Goal: Task Accomplishment & Management: Use online tool/utility

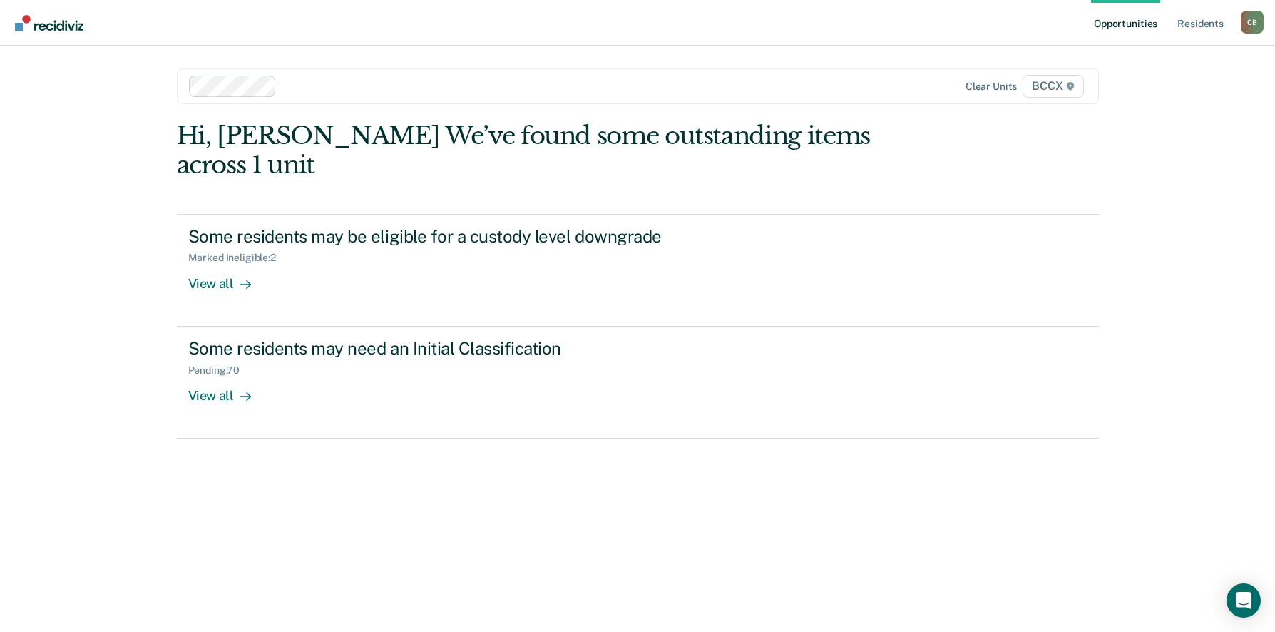
click at [1159, 327] on div "Opportunities Resident s [PERSON_NAME] [PERSON_NAME] Profile How it works Log O…" at bounding box center [637, 316] width 1275 height 632
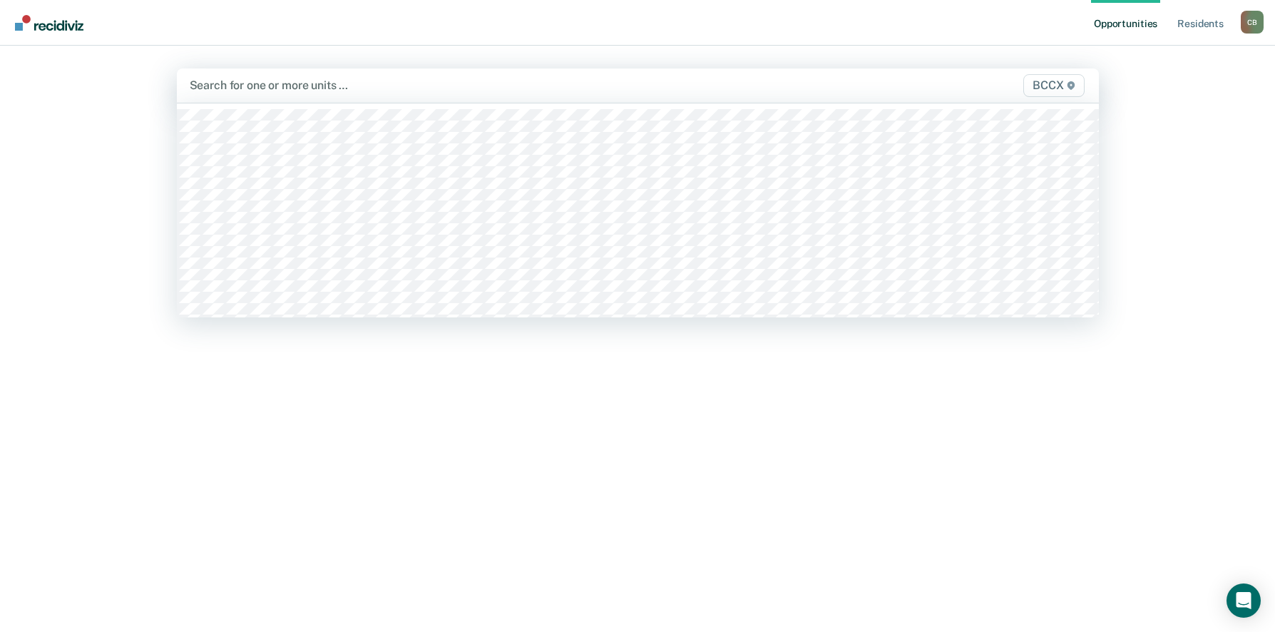
click at [324, 79] on div at bounding box center [503, 85] width 627 height 16
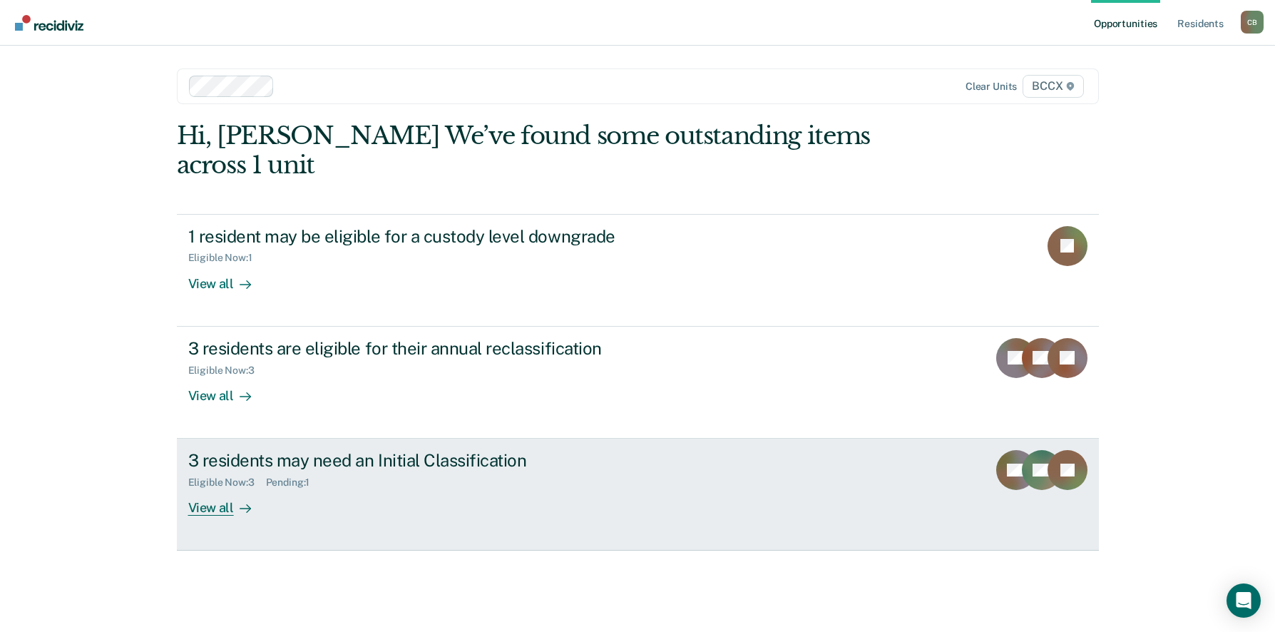
click at [287, 468] on div "3 residents may need an Initial Classification" at bounding box center [438, 460] width 501 height 21
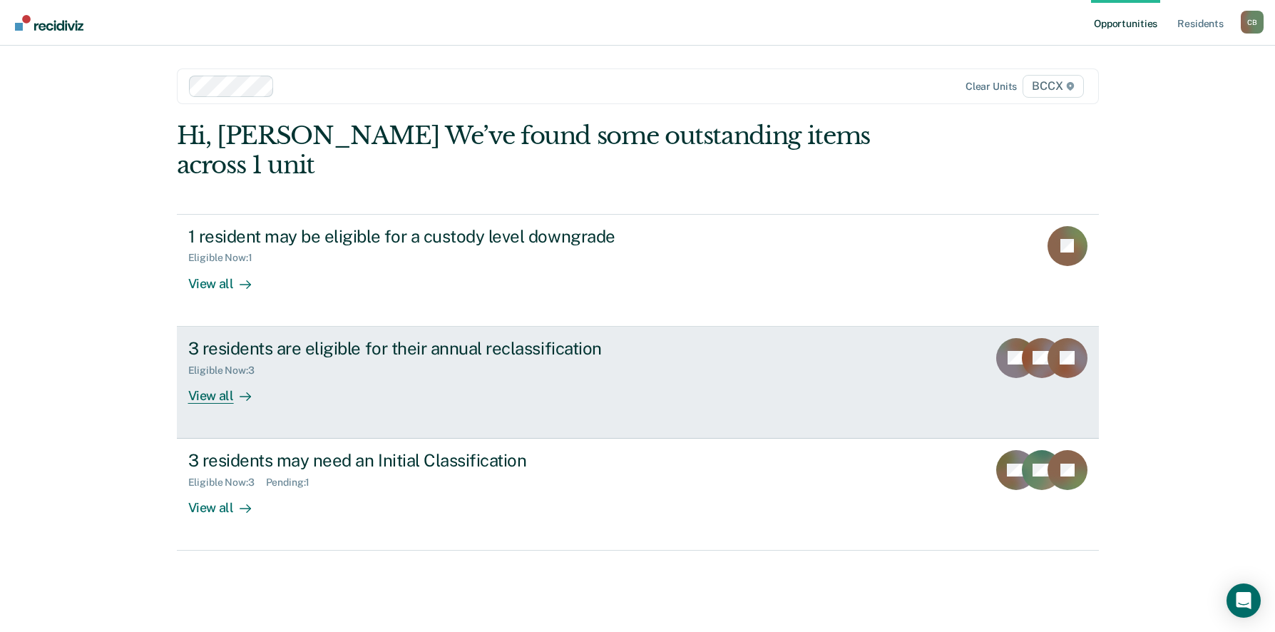
click at [373, 362] on div "Eligible Now : 3" at bounding box center [438, 368] width 501 height 18
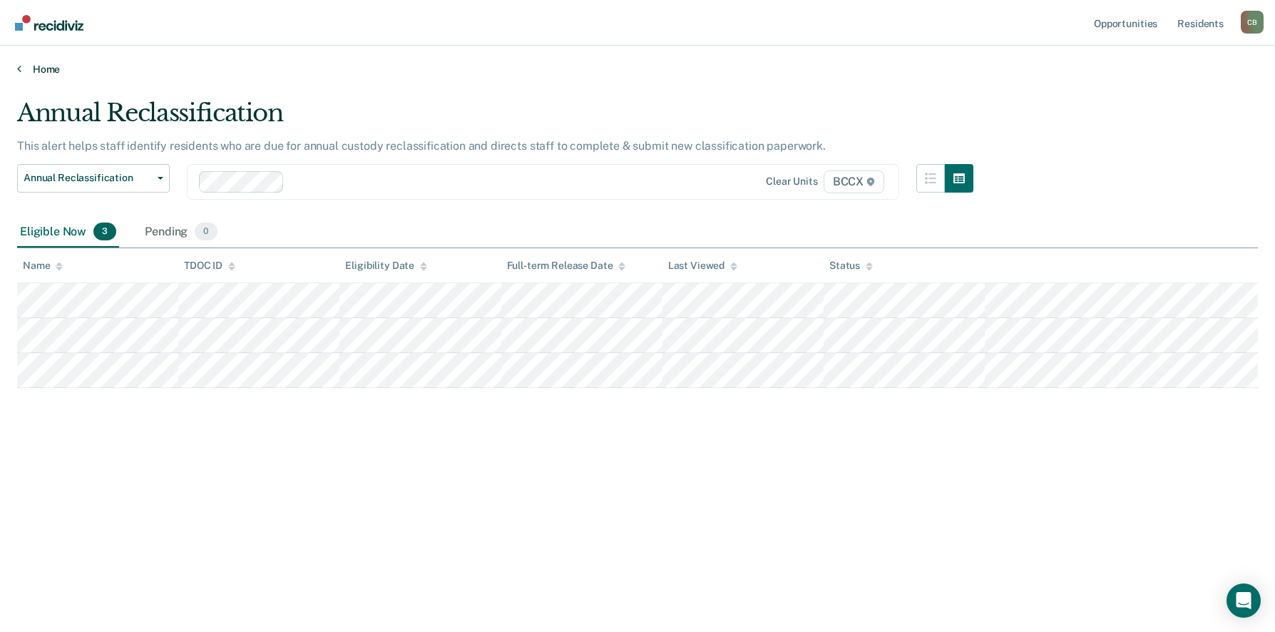
click at [34, 73] on link "Home" at bounding box center [637, 69] width 1241 height 13
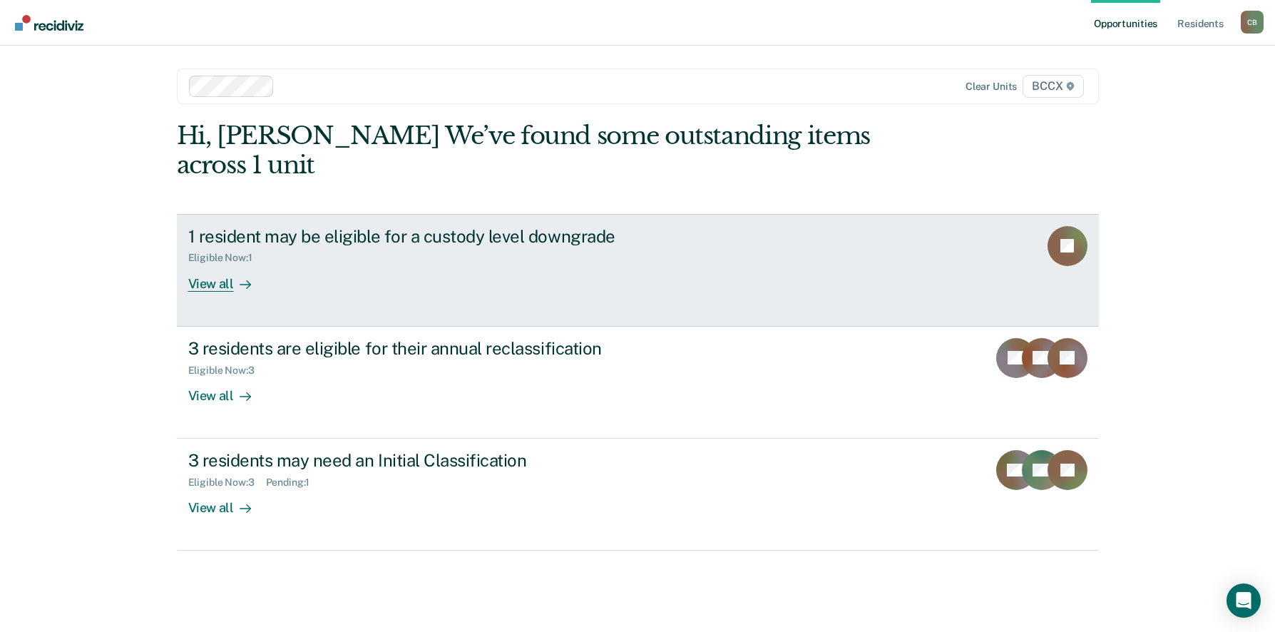
click at [370, 285] on div "1 resident may be eligible for a custody level downgrade Eligible Now : 1 View …" at bounding box center [455, 259] width 535 height 66
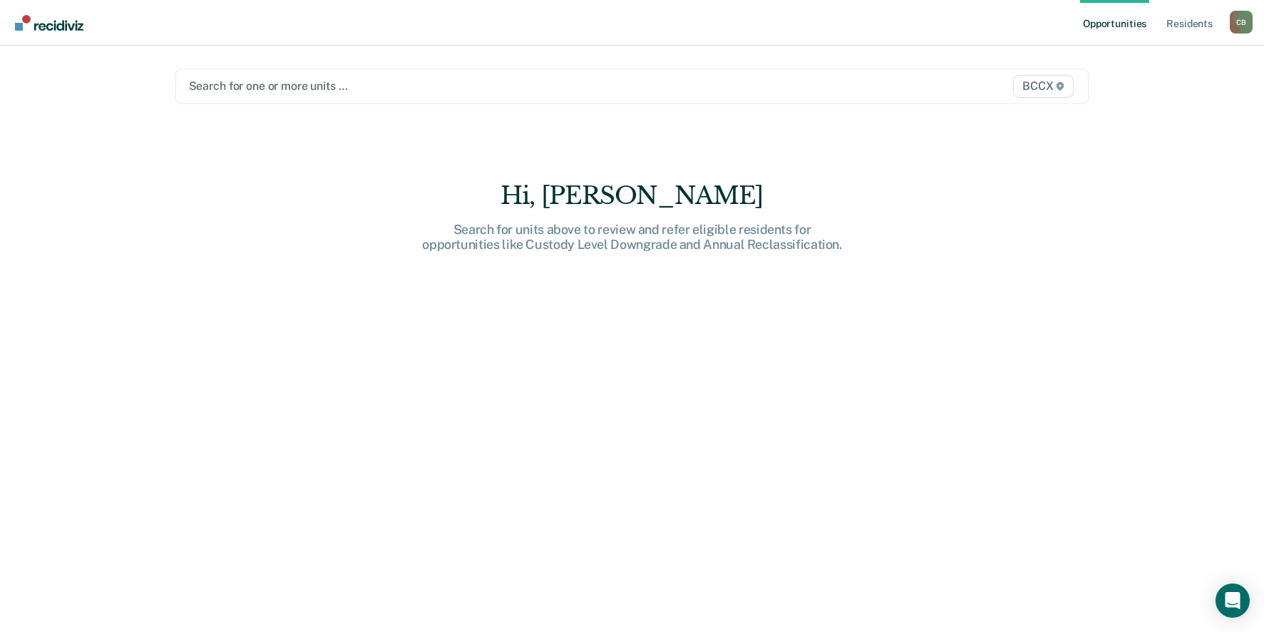
click at [266, 83] on div at bounding box center [499, 86] width 620 height 16
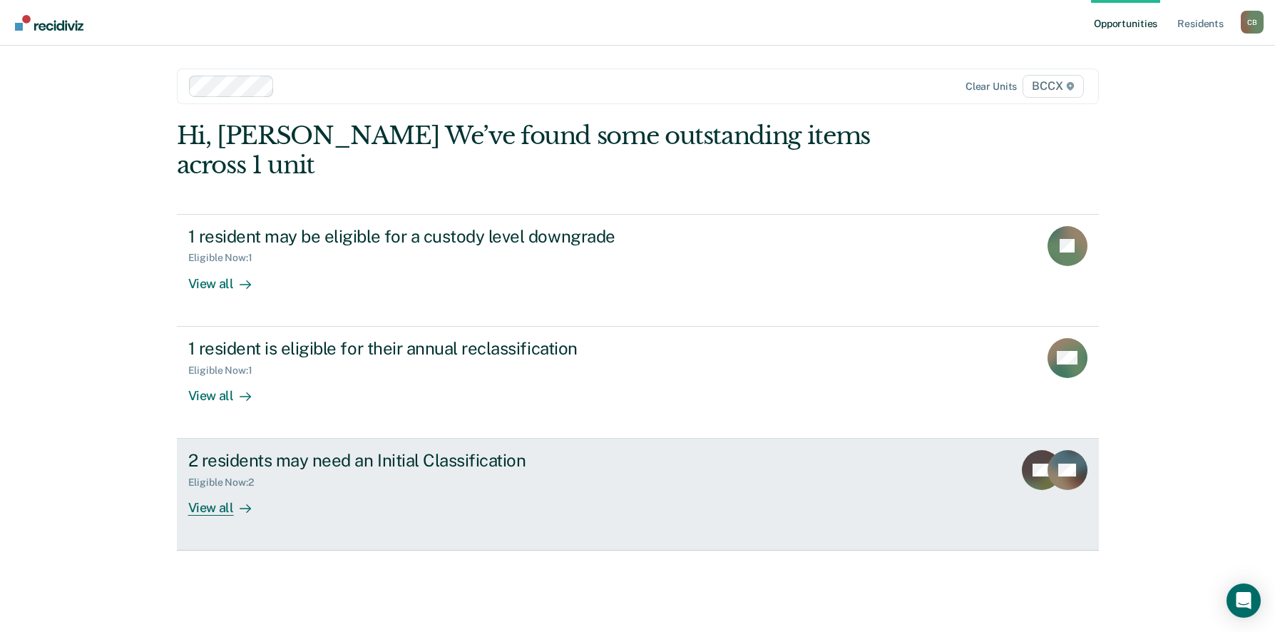
click at [366, 484] on div "Eligible Now : 2" at bounding box center [438, 480] width 501 height 18
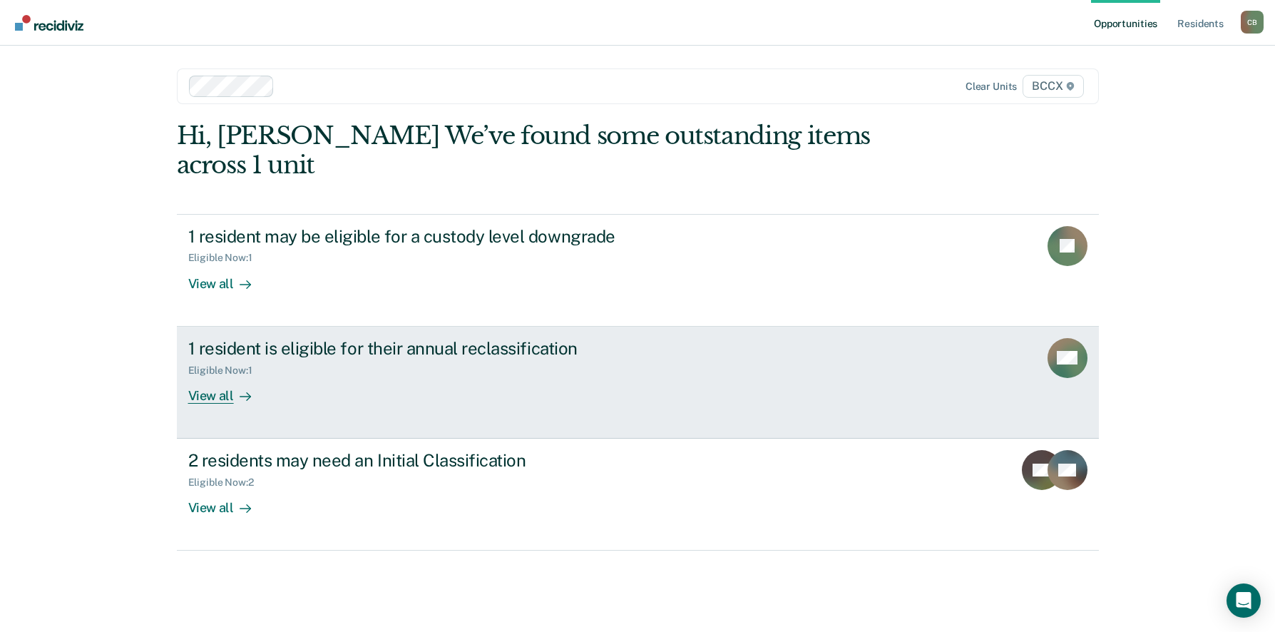
click at [319, 371] on div "Eligible Now : 1" at bounding box center [438, 368] width 501 height 18
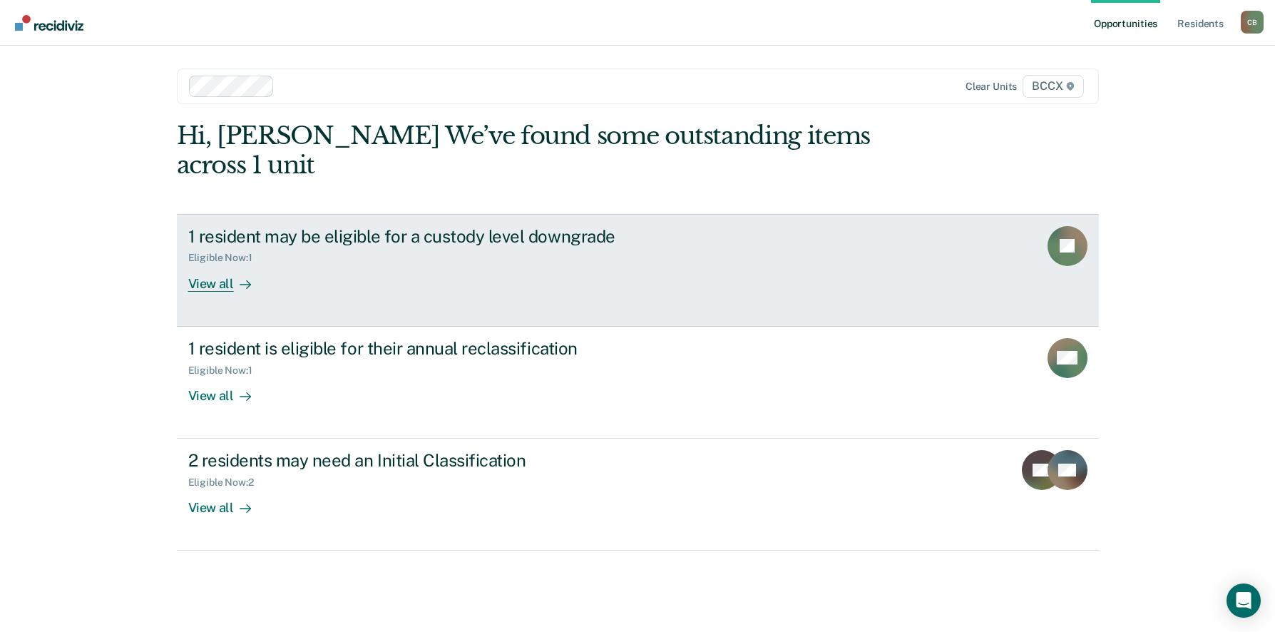
click at [379, 297] on link "1 resident may be eligible for a custody level downgrade Eligible Now : 1 View …" at bounding box center [638, 270] width 922 height 113
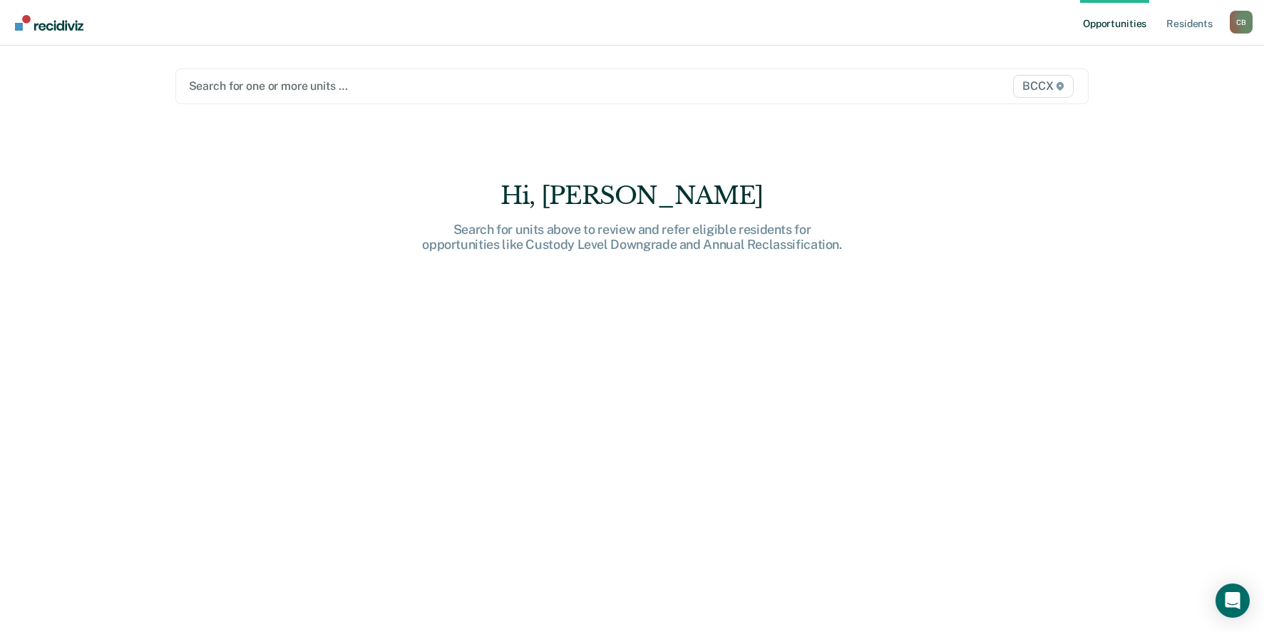
click at [352, 96] on div "Search for one or more units … BCCX" at bounding box center [632, 86] width 914 height 36
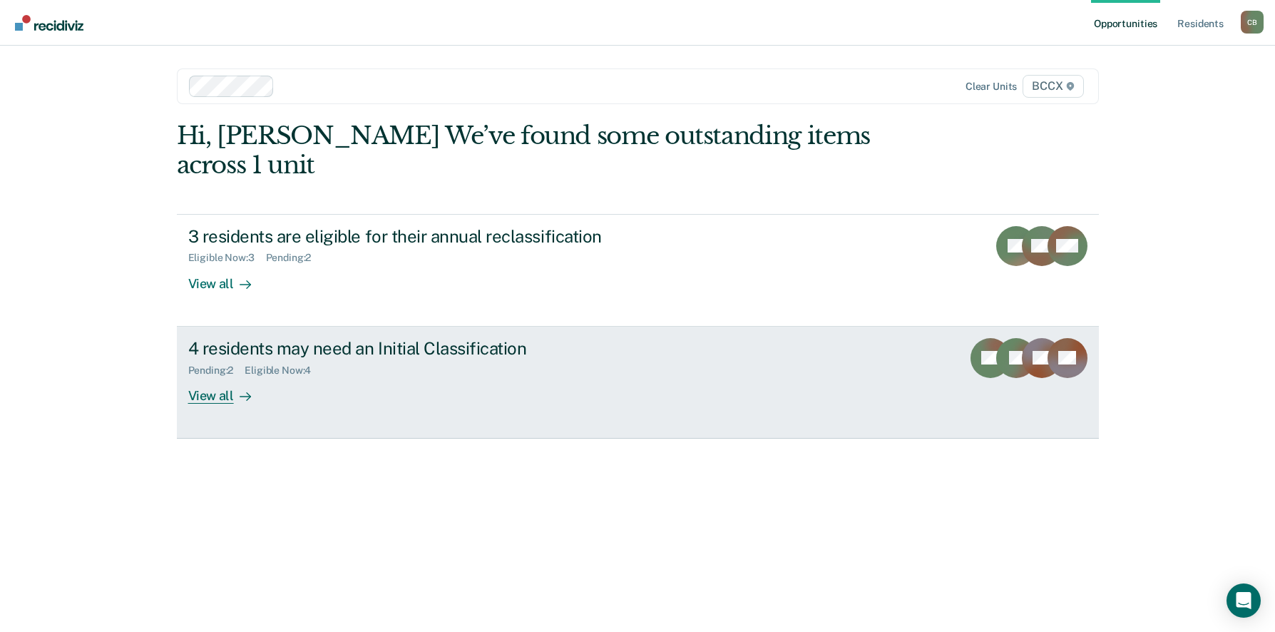
click at [364, 378] on div "4 residents may need an Initial Classification Pending : 2 Eligible Now : 4 Vie…" at bounding box center [455, 371] width 535 height 66
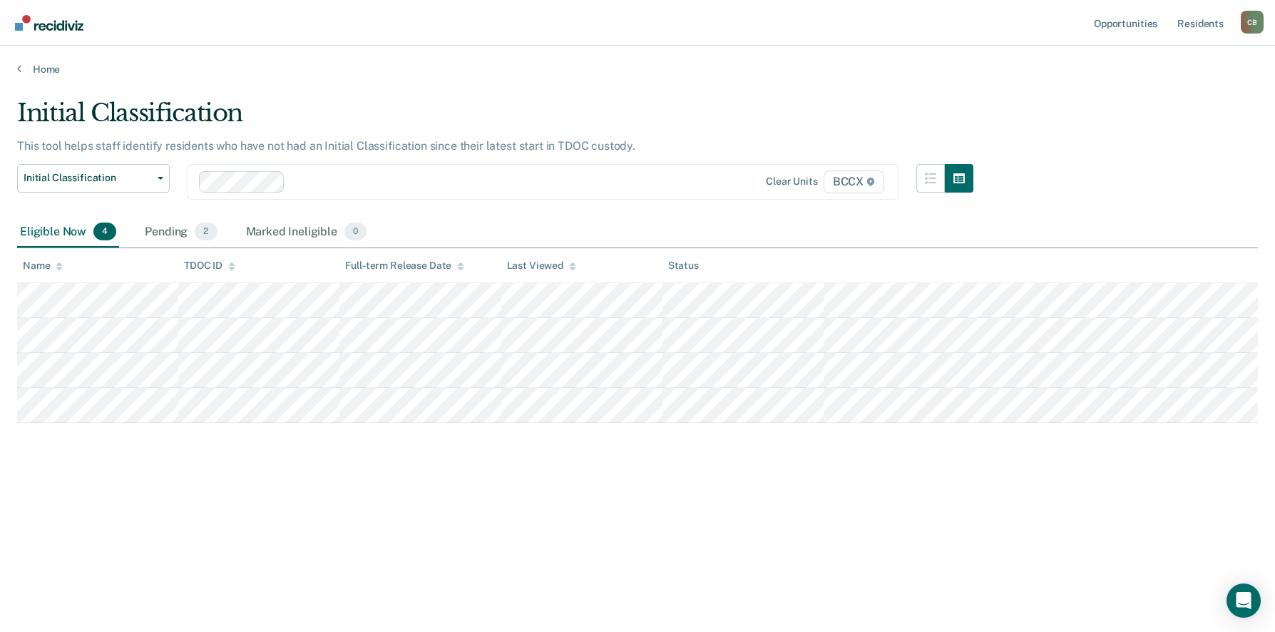
click at [108, 540] on div "Initial Classification This tool helps staff identify residents who have not ha…" at bounding box center [637, 334] width 1241 height 472
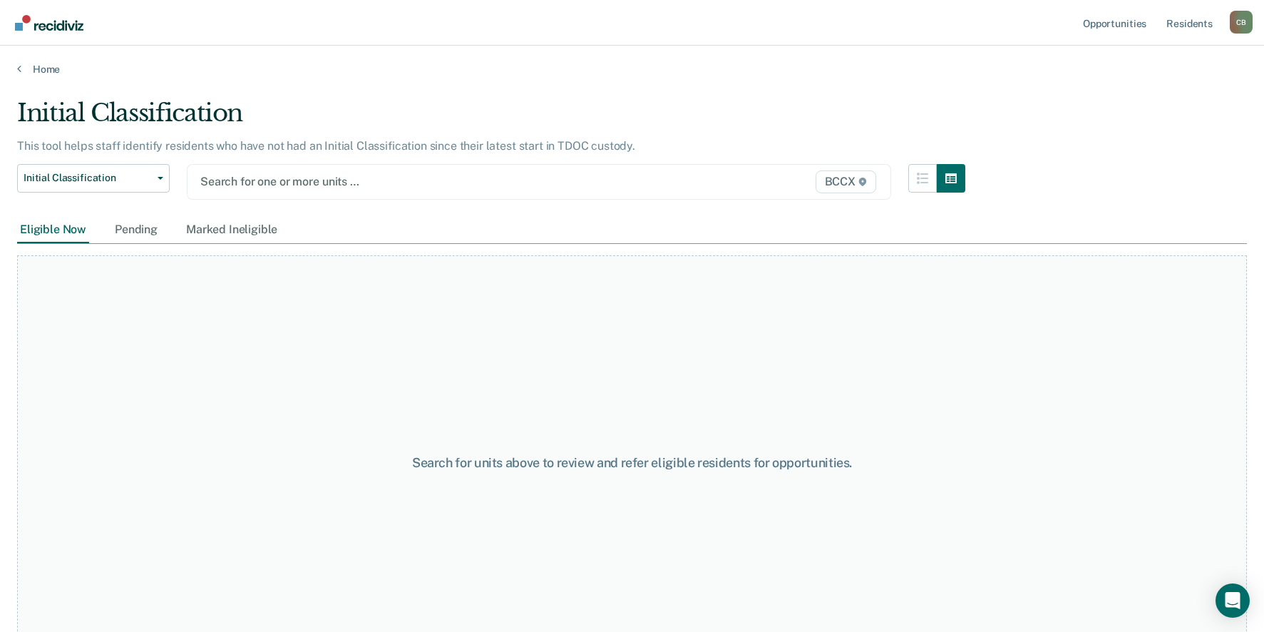
click at [282, 188] on div at bounding box center [436, 181] width 473 height 16
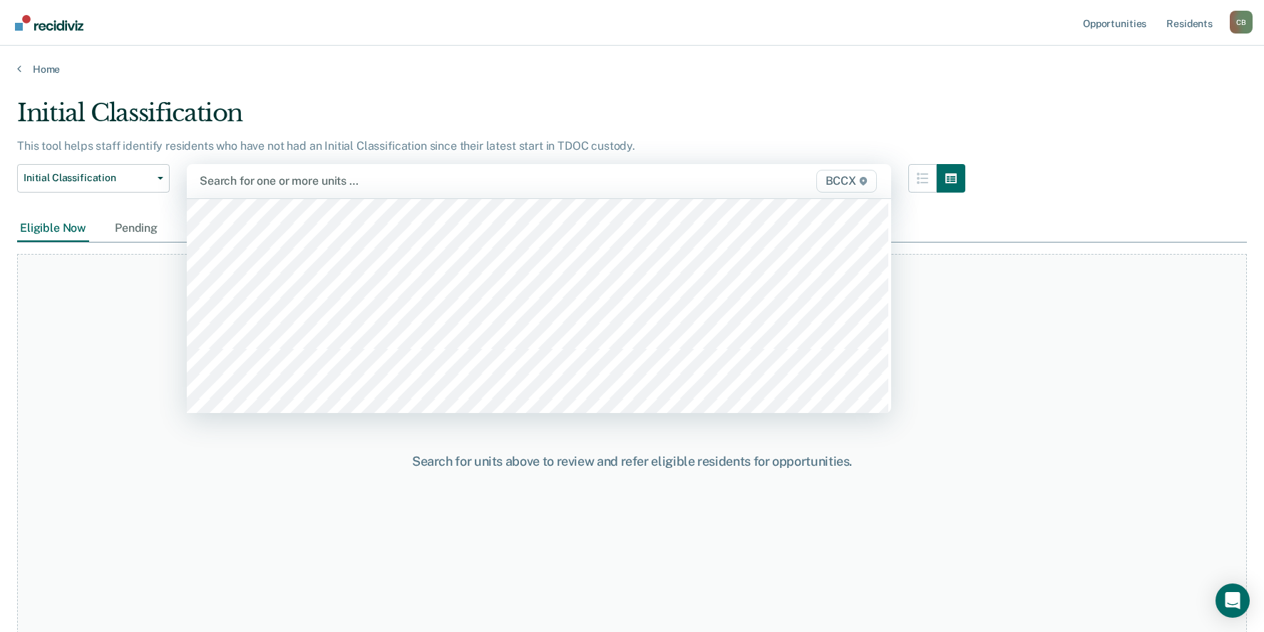
scroll to position [357, 0]
click at [291, 182] on div at bounding box center [437, 181] width 474 height 16
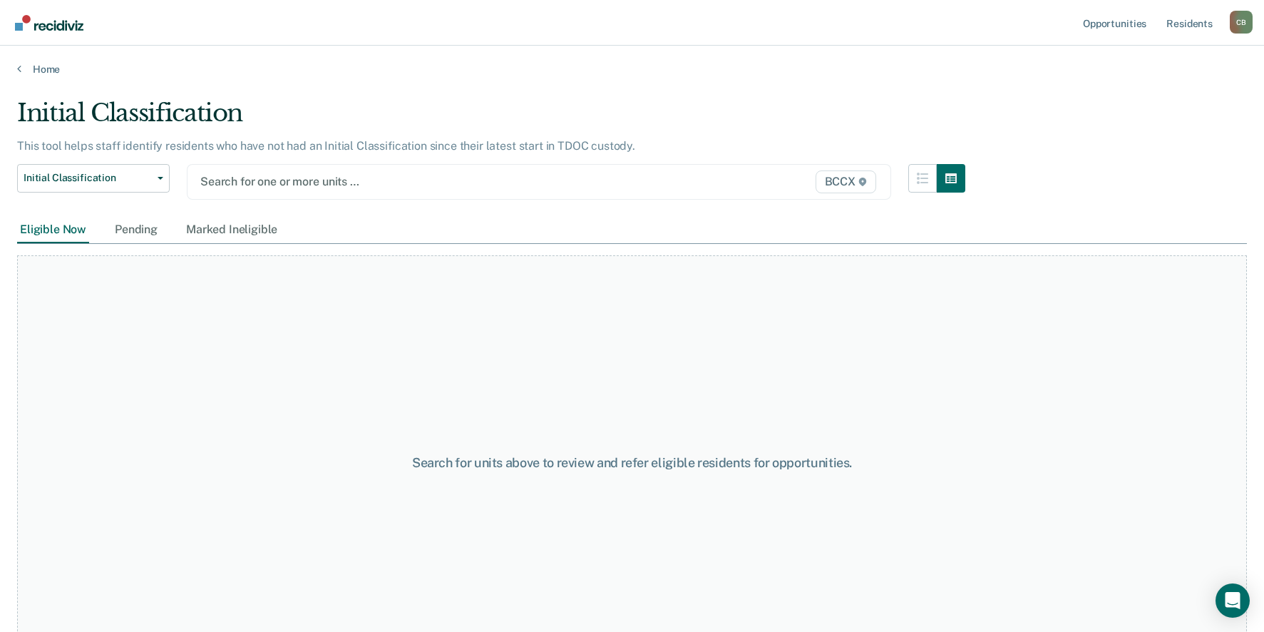
click at [125, 365] on div "Search for units above to review and refer eligible residents for opportunities." at bounding box center [632, 462] width 1230 height 415
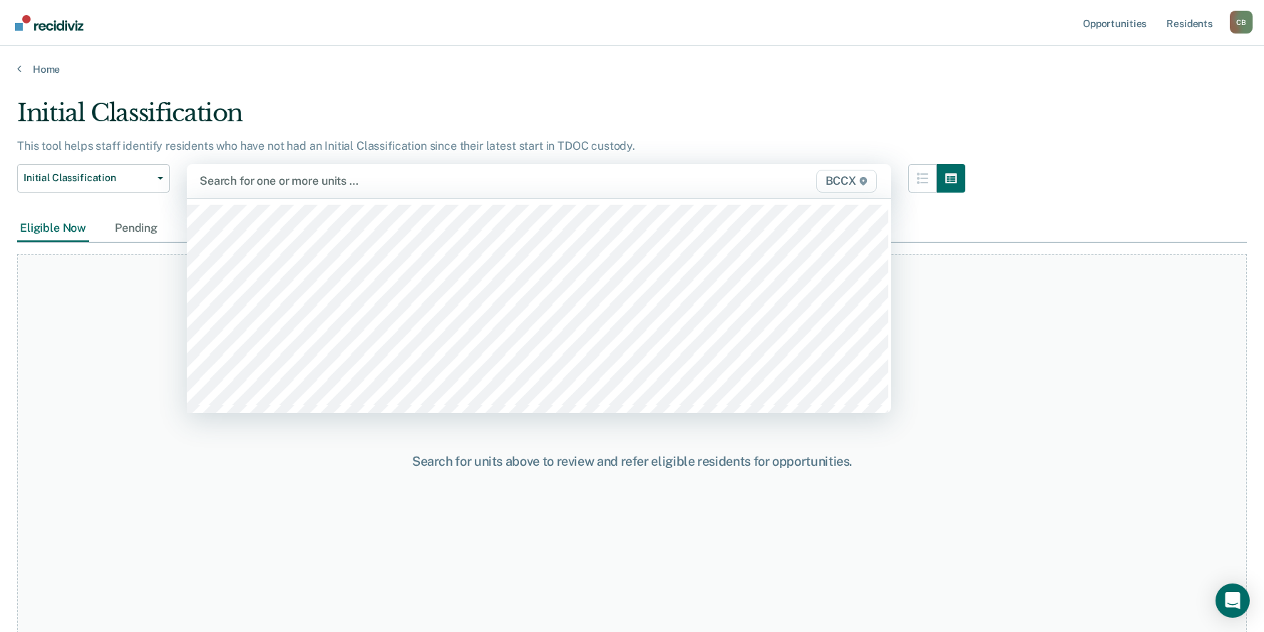
click at [371, 177] on div at bounding box center [437, 181] width 474 height 16
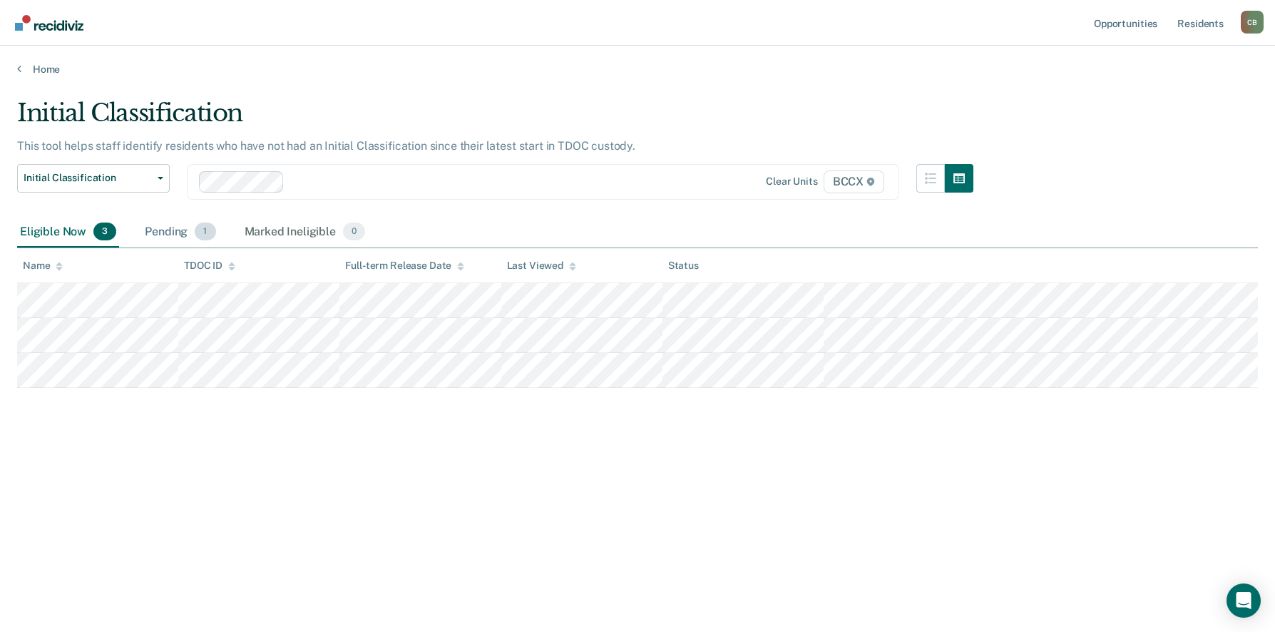
click at [163, 233] on div "Pending 1" at bounding box center [180, 232] width 76 height 31
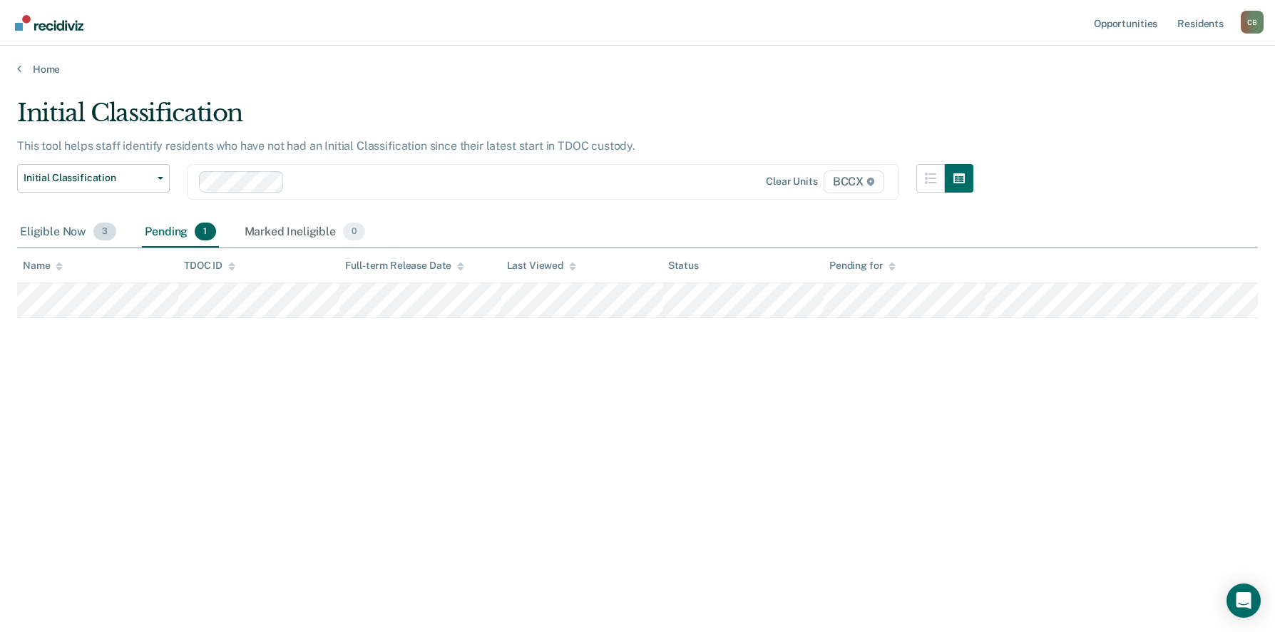
click at [44, 237] on div "Eligible Now 3" at bounding box center [68, 232] width 102 height 31
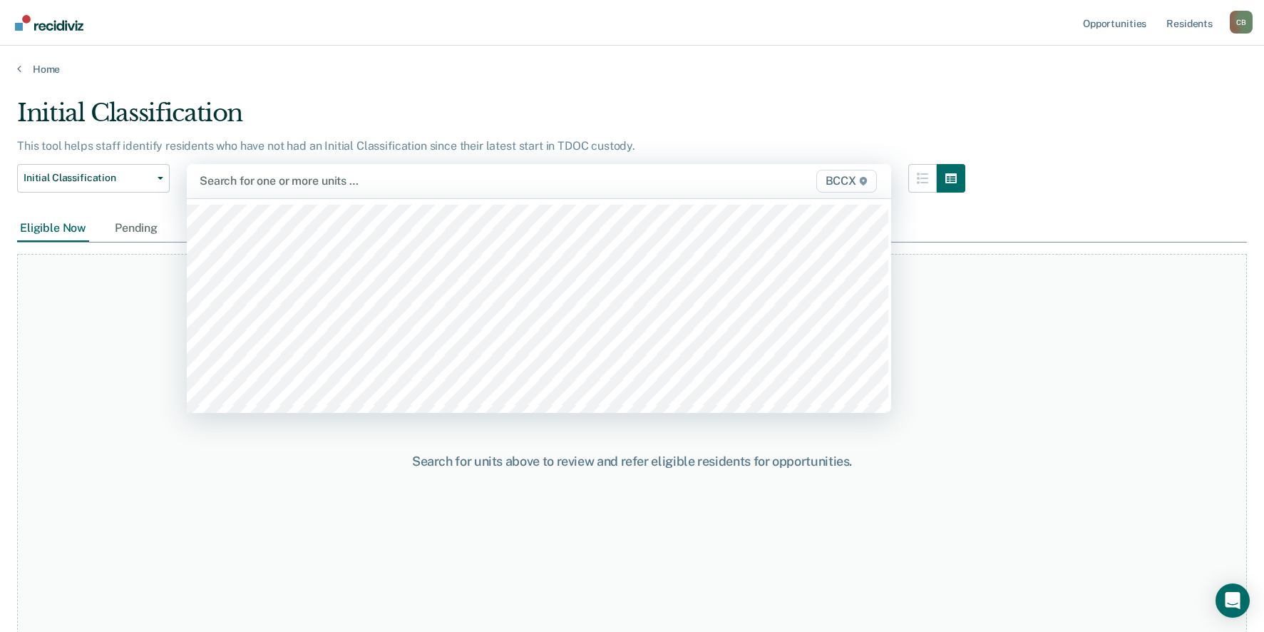
click at [302, 179] on div at bounding box center [437, 181] width 474 height 16
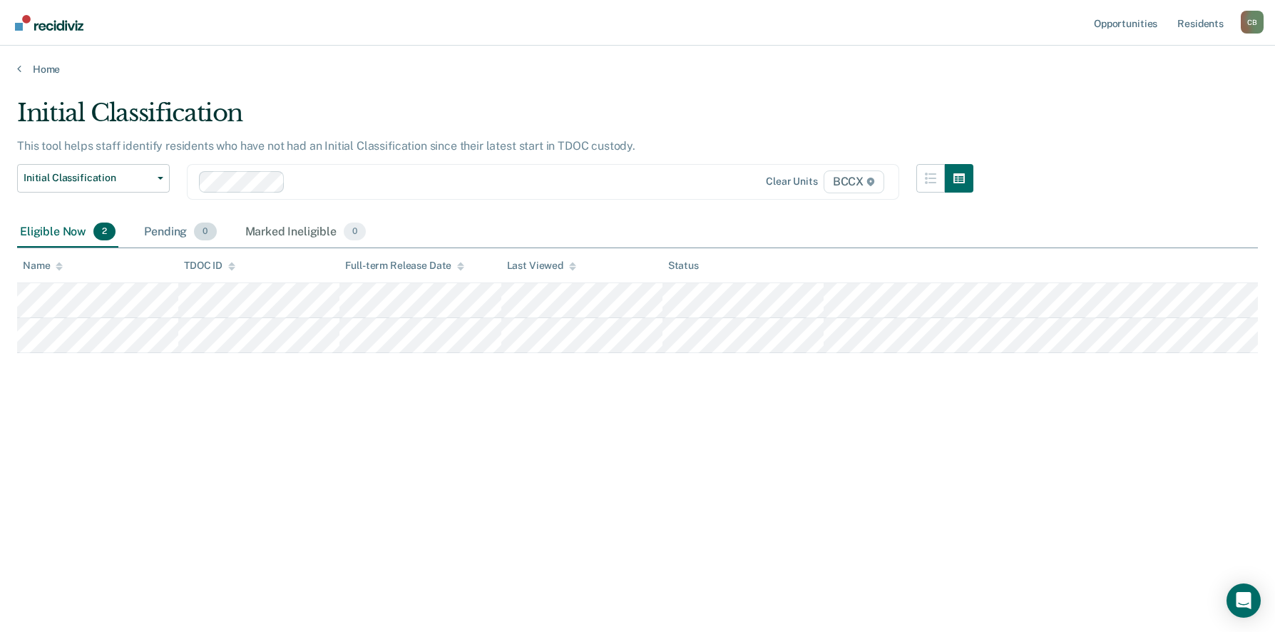
click at [164, 232] on div "Pending 0" at bounding box center [180, 232] width 78 height 31
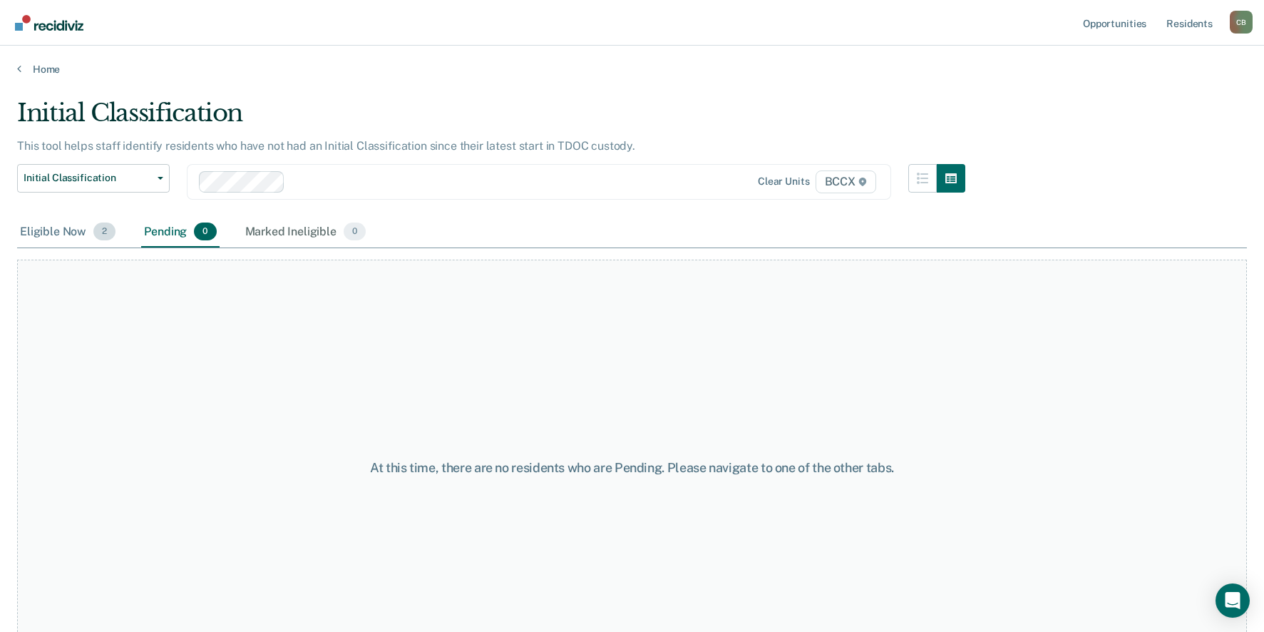
click at [53, 237] on div "Eligible Now 2" at bounding box center [67, 232] width 101 height 31
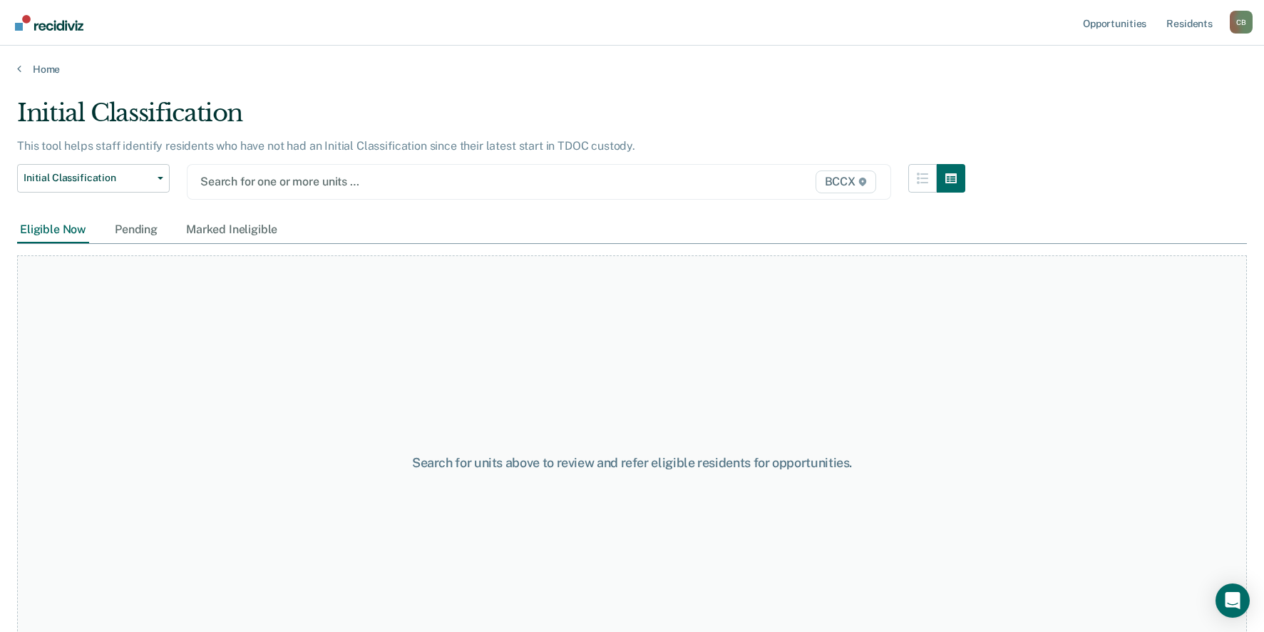
click at [271, 180] on div at bounding box center [436, 181] width 473 height 16
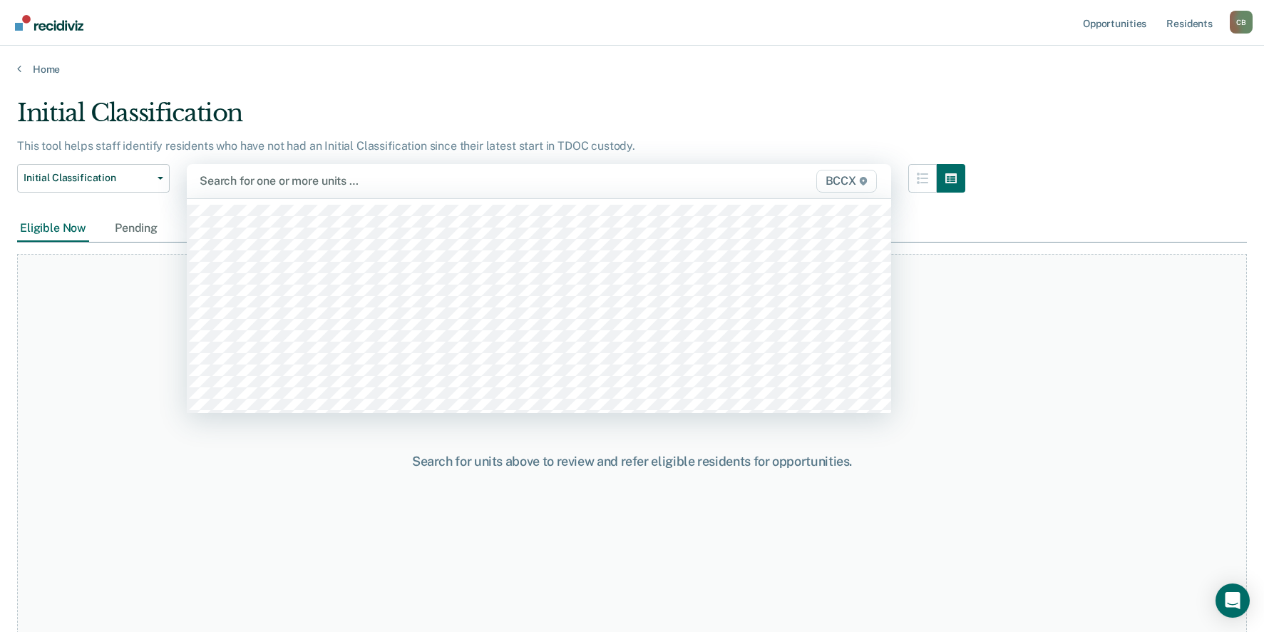
click at [327, 175] on div at bounding box center [437, 181] width 474 height 16
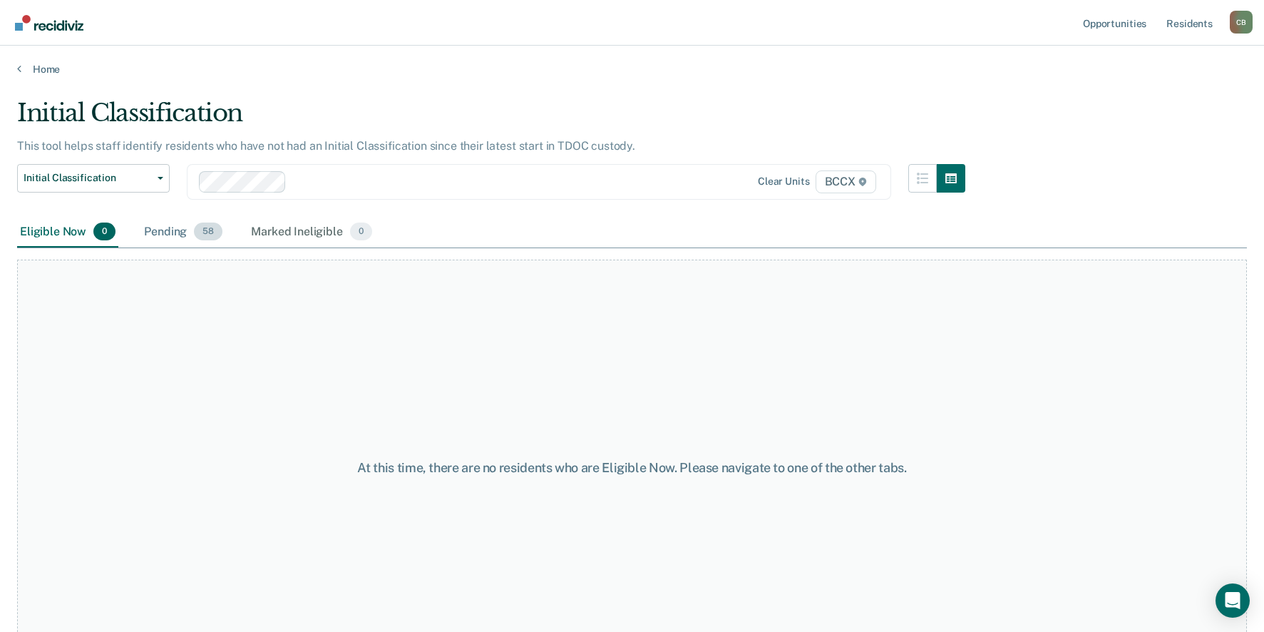
click at [173, 227] on div "Pending 58" at bounding box center [183, 232] width 84 height 31
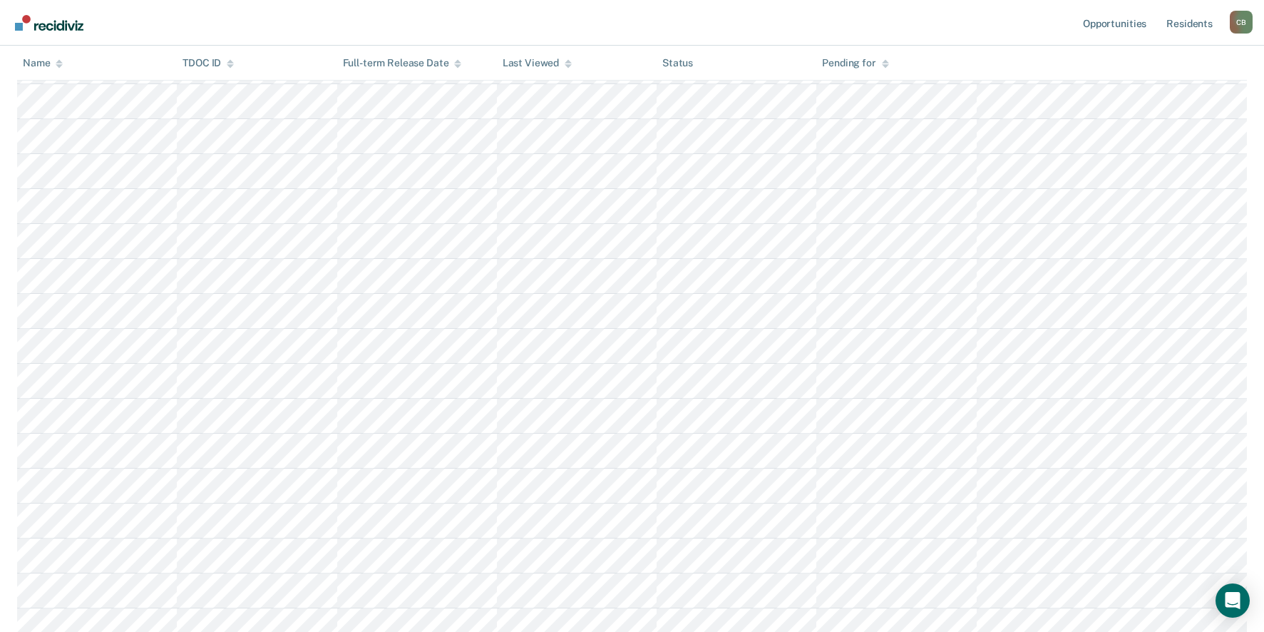
scroll to position [1678, 0]
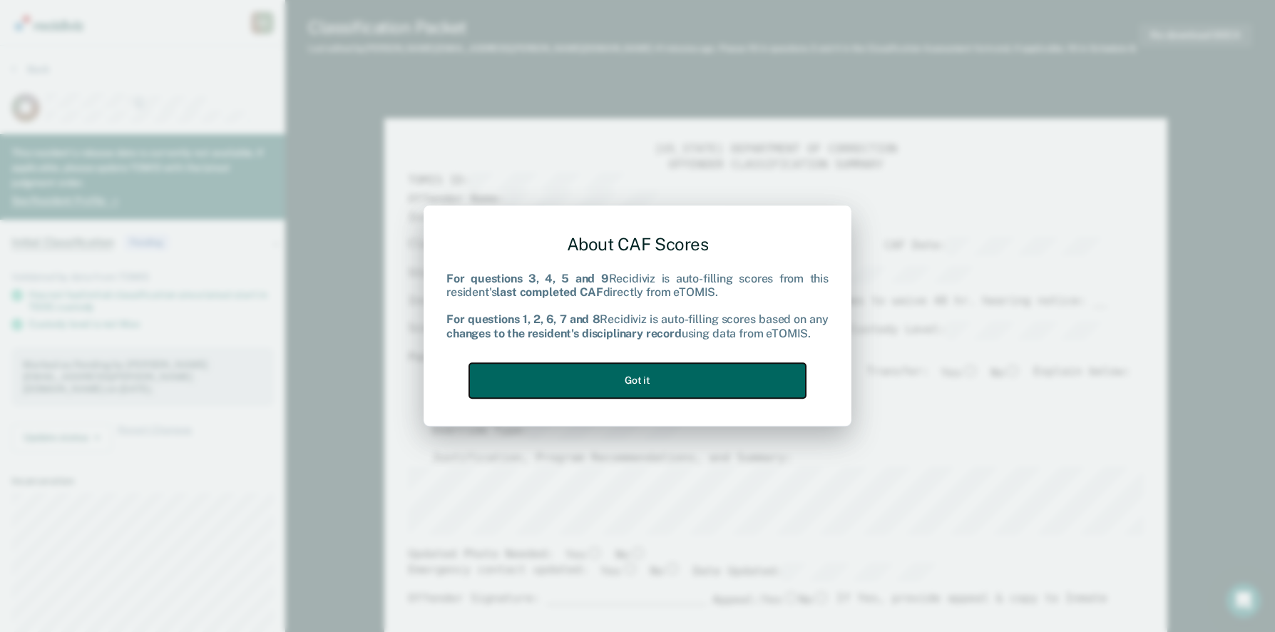
click at [634, 382] on button "Got it" at bounding box center [637, 380] width 337 height 35
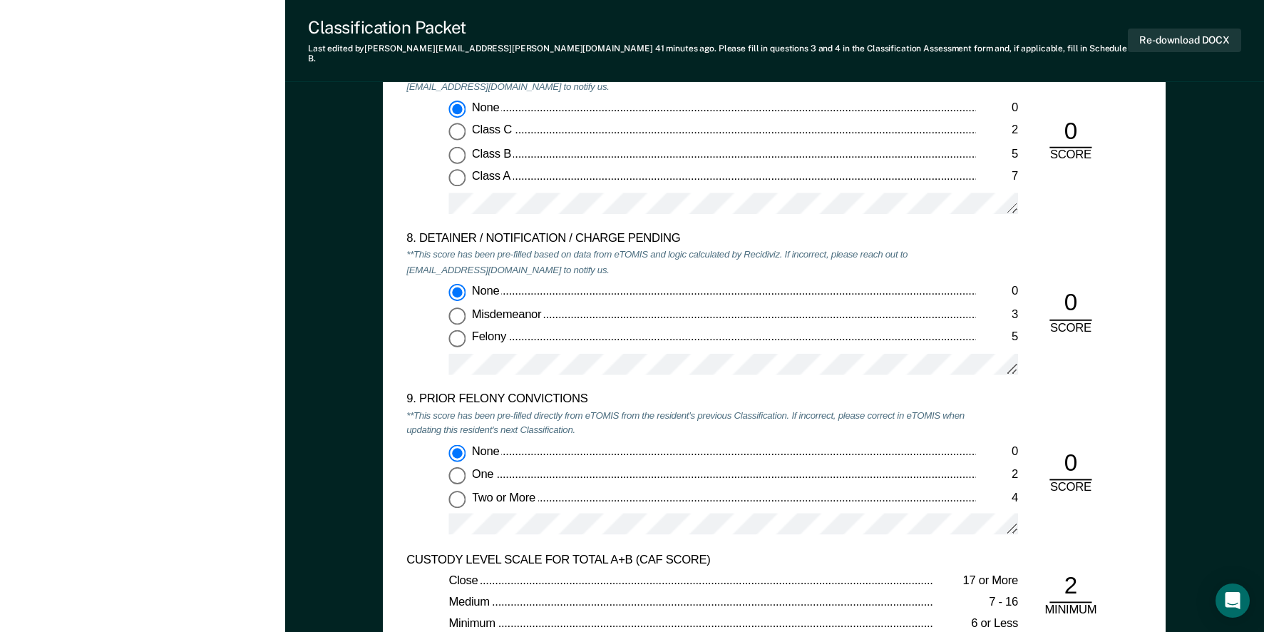
scroll to position [2852, 0]
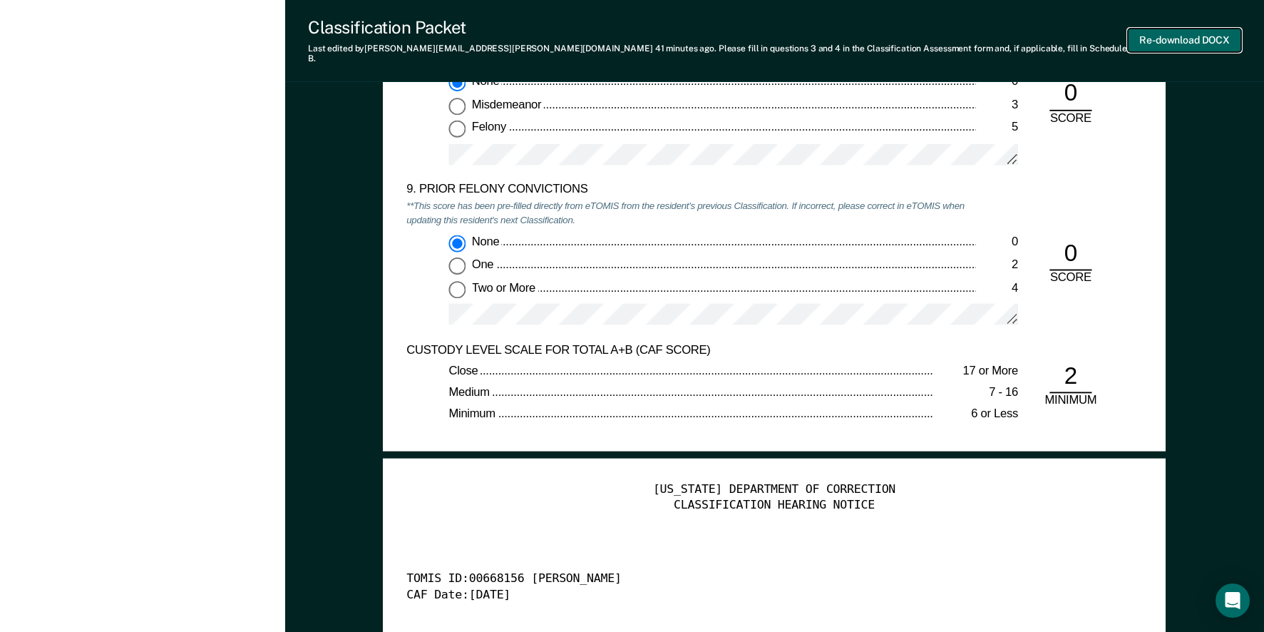
click at [1208, 39] on button "Re-download DOCX" at bounding box center [1184, 41] width 113 height 24
type textarea "x"
click at [1141, 294] on div "9. PRIOR FELONY CONVICTIONS **This score has been pre-filled directly from eTOM…" at bounding box center [774, 262] width 735 height 160
